Goal: Book appointment/travel/reservation

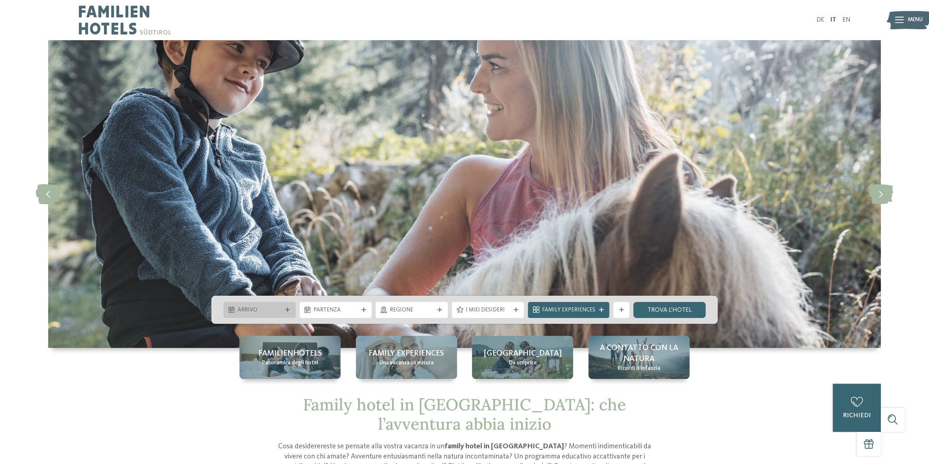
click at [267, 310] on span "Arrivo" at bounding box center [260, 310] width 44 height 8
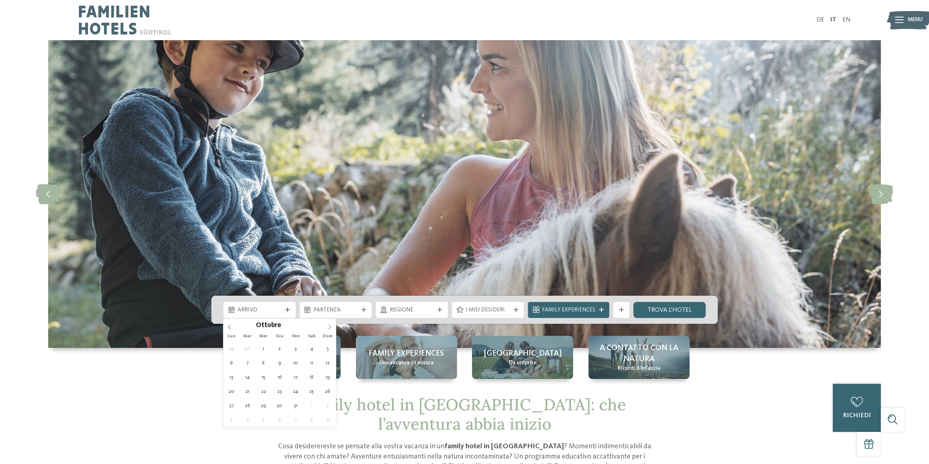
click at [330, 326] on icon at bounding box center [330, 327] width 3 height 5
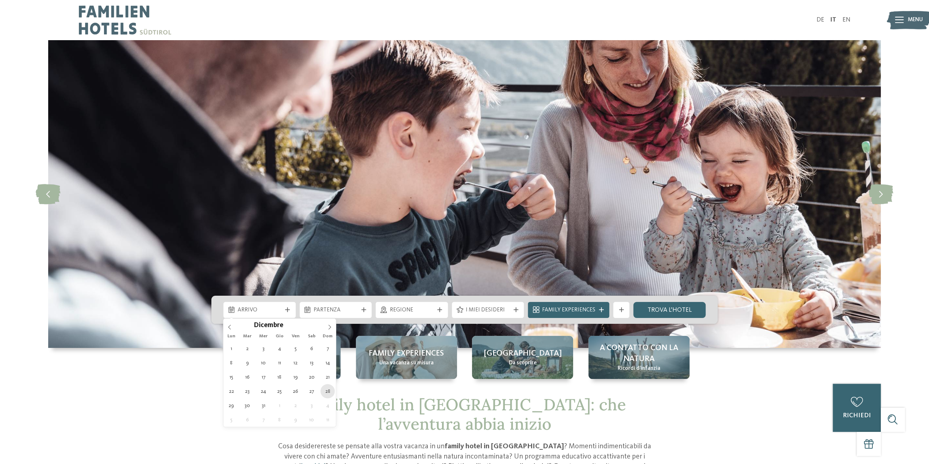
type div "[DATE]"
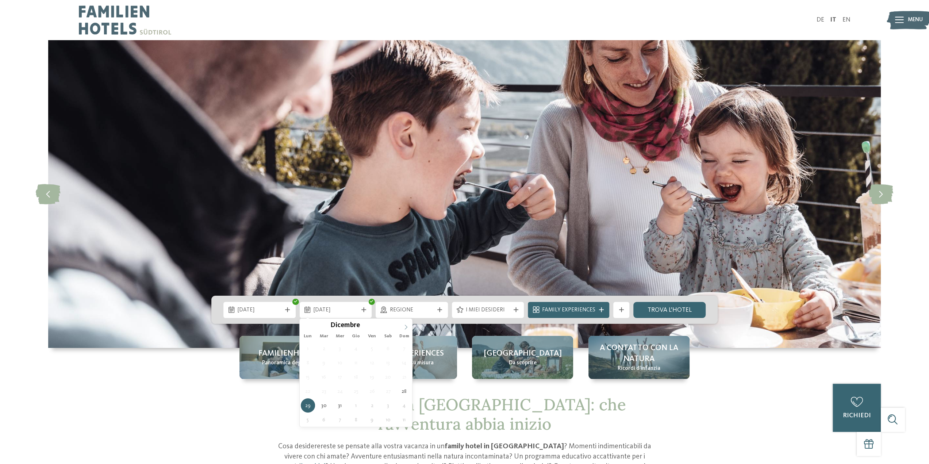
type input "****"
click at [405, 326] on icon at bounding box center [406, 327] width 5 height 5
type div "[DATE]"
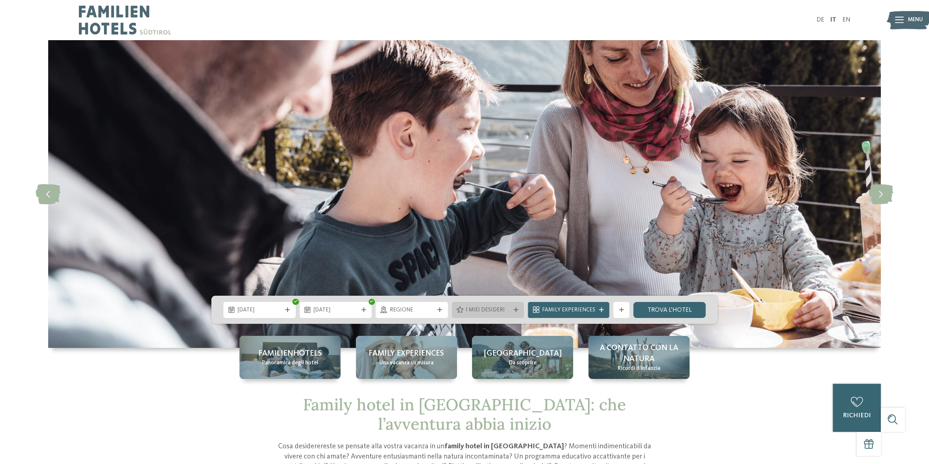
click at [514, 312] on div at bounding box center [516, 309] width 8 height 5
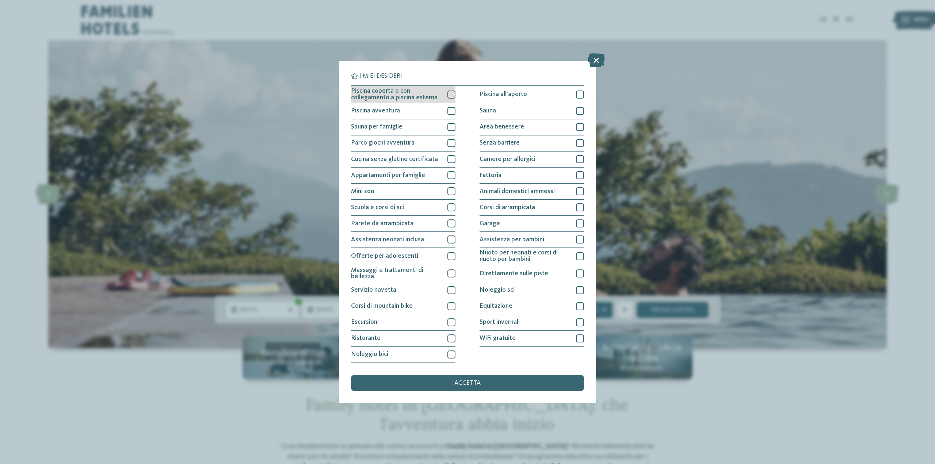
click at [451, 94] on div at bounding box center [451, 95] width 8 height 8
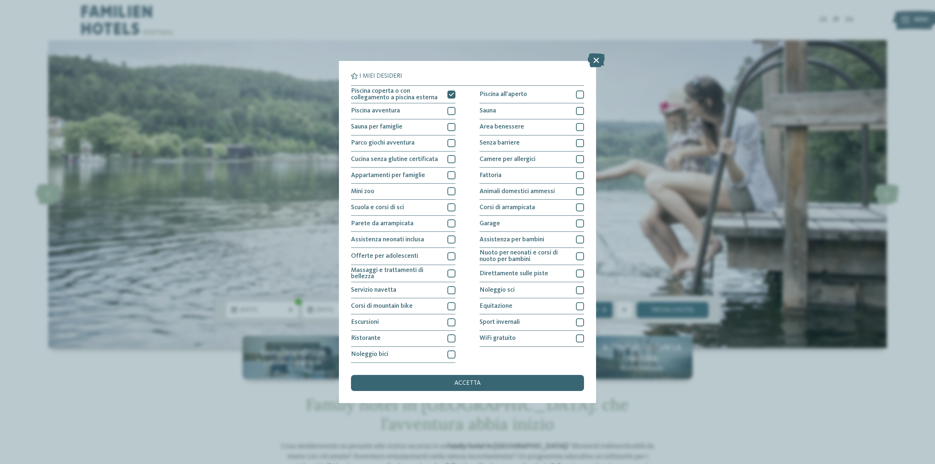
click at [446, 383] on div "accetta" at bounding box center [467, 383] width 233 height 16
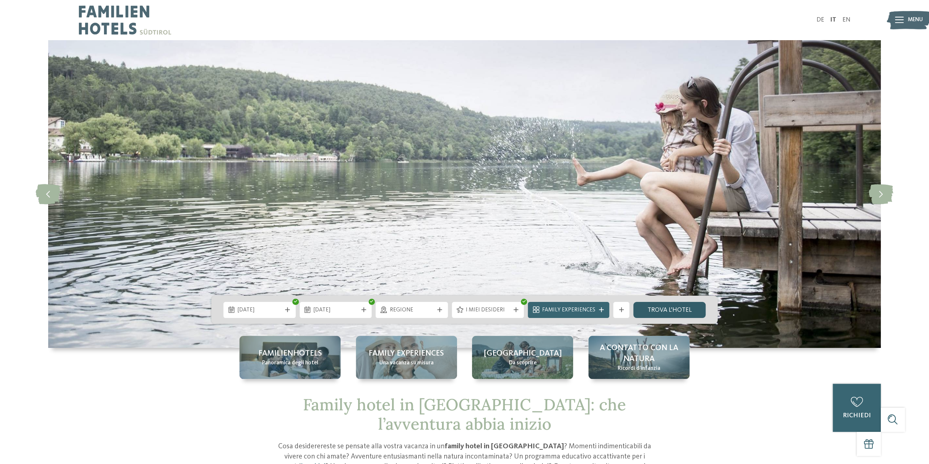
click at [666, 312] on link "trova l’hotel" at bounding box center [670, 310] width 72 height 16
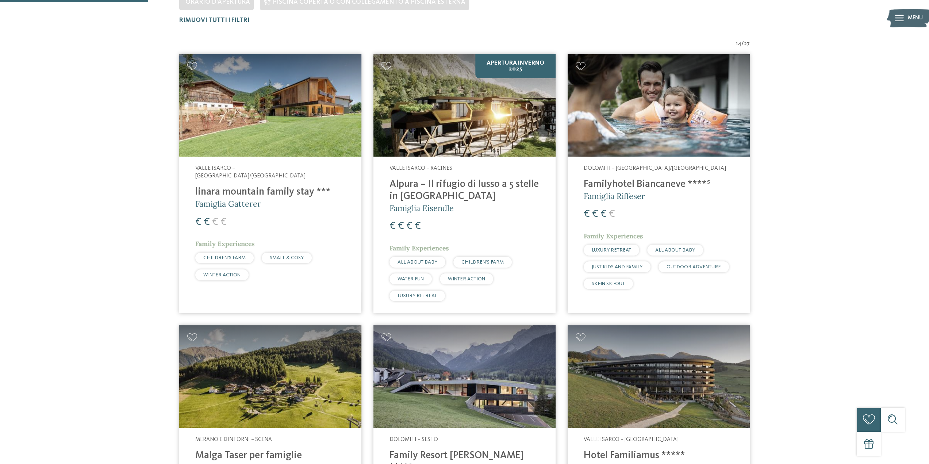
scroll to position [267, 0]
